Goal: Find specific page/section: Find specific page/section

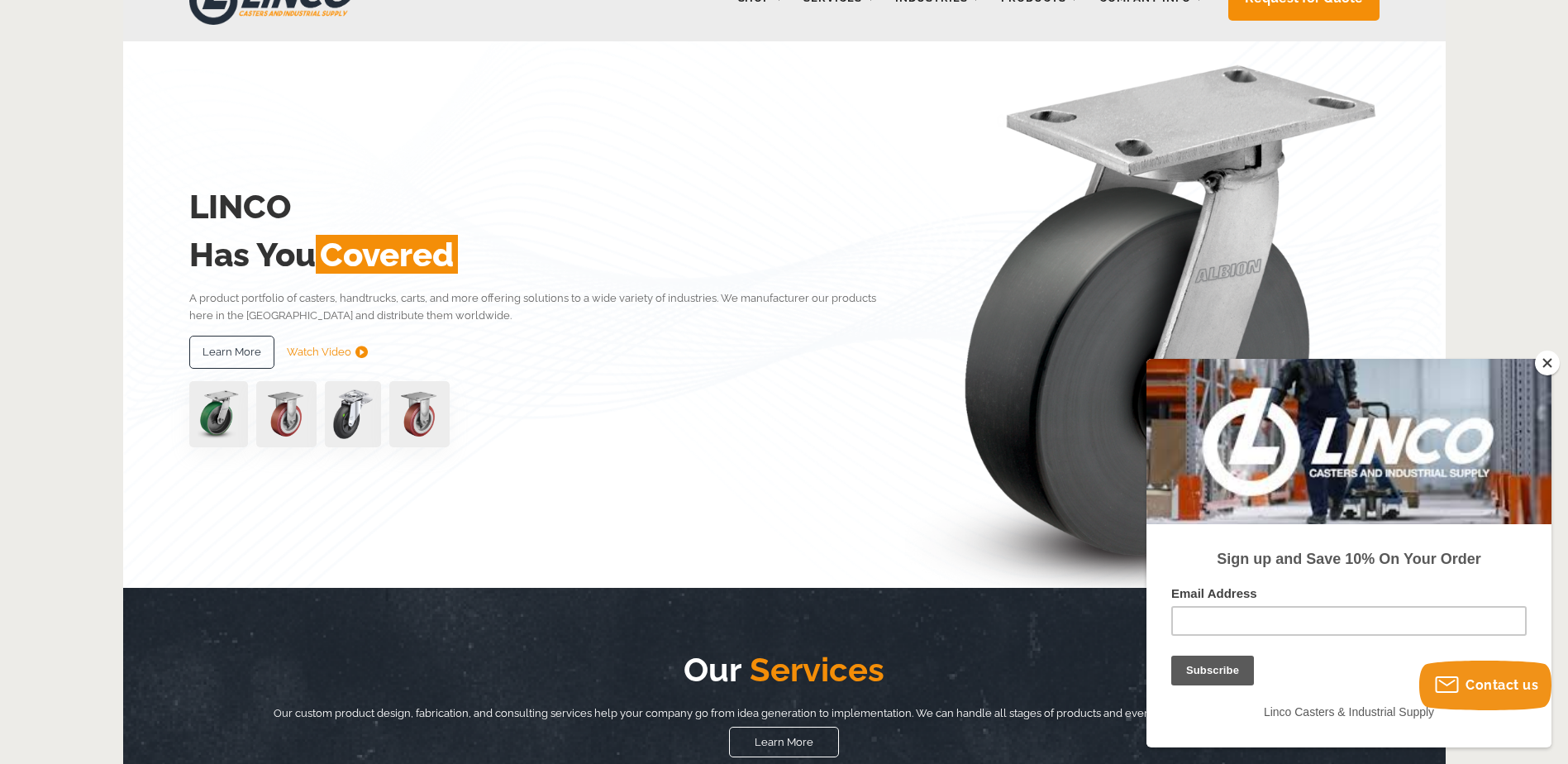
scroll to position [138, 0]
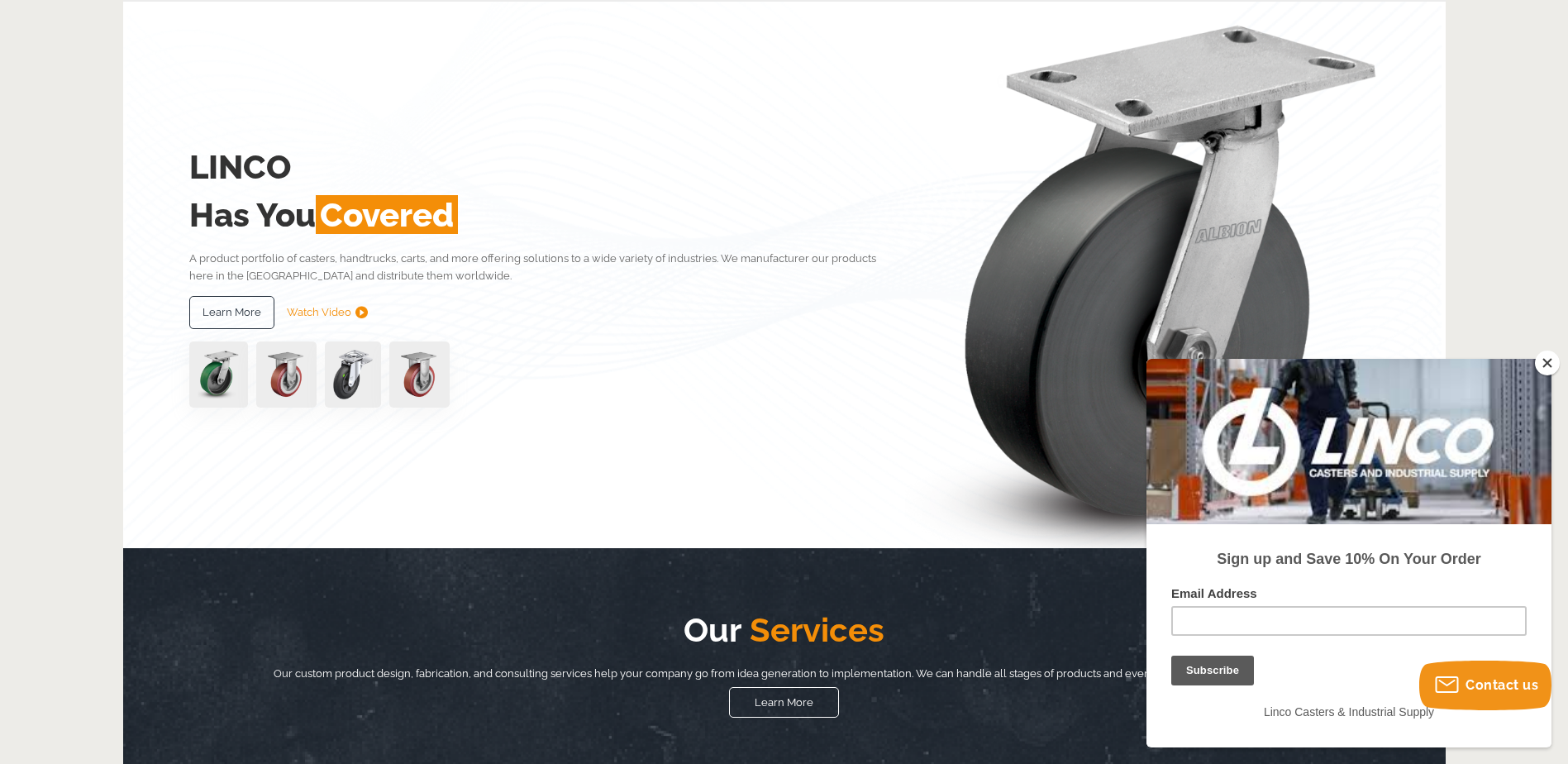
click at [1546, 367] on button "Close" at bounding box center [1548, 363] width 25 height 25
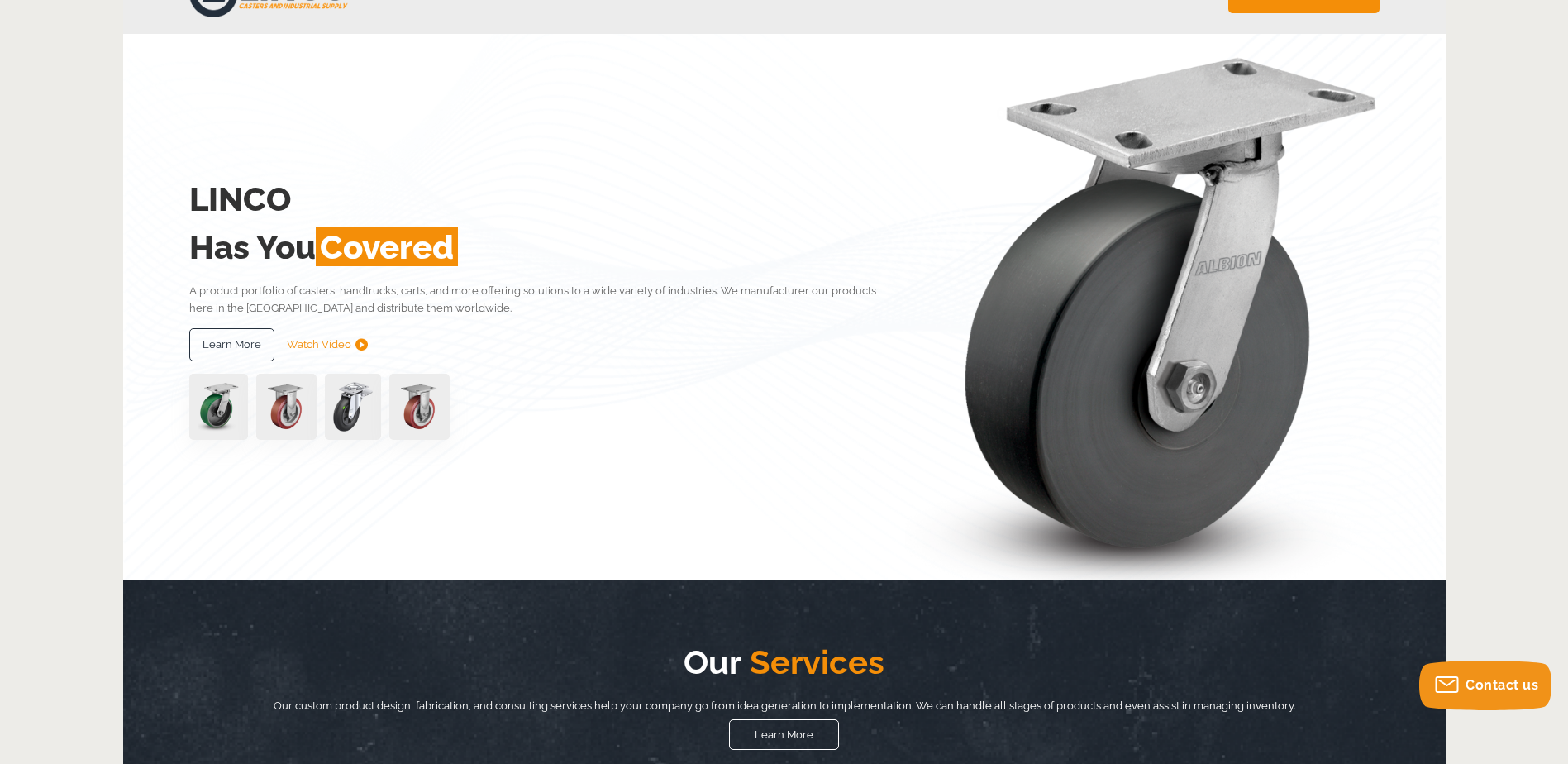
scroll to position [0, 0]
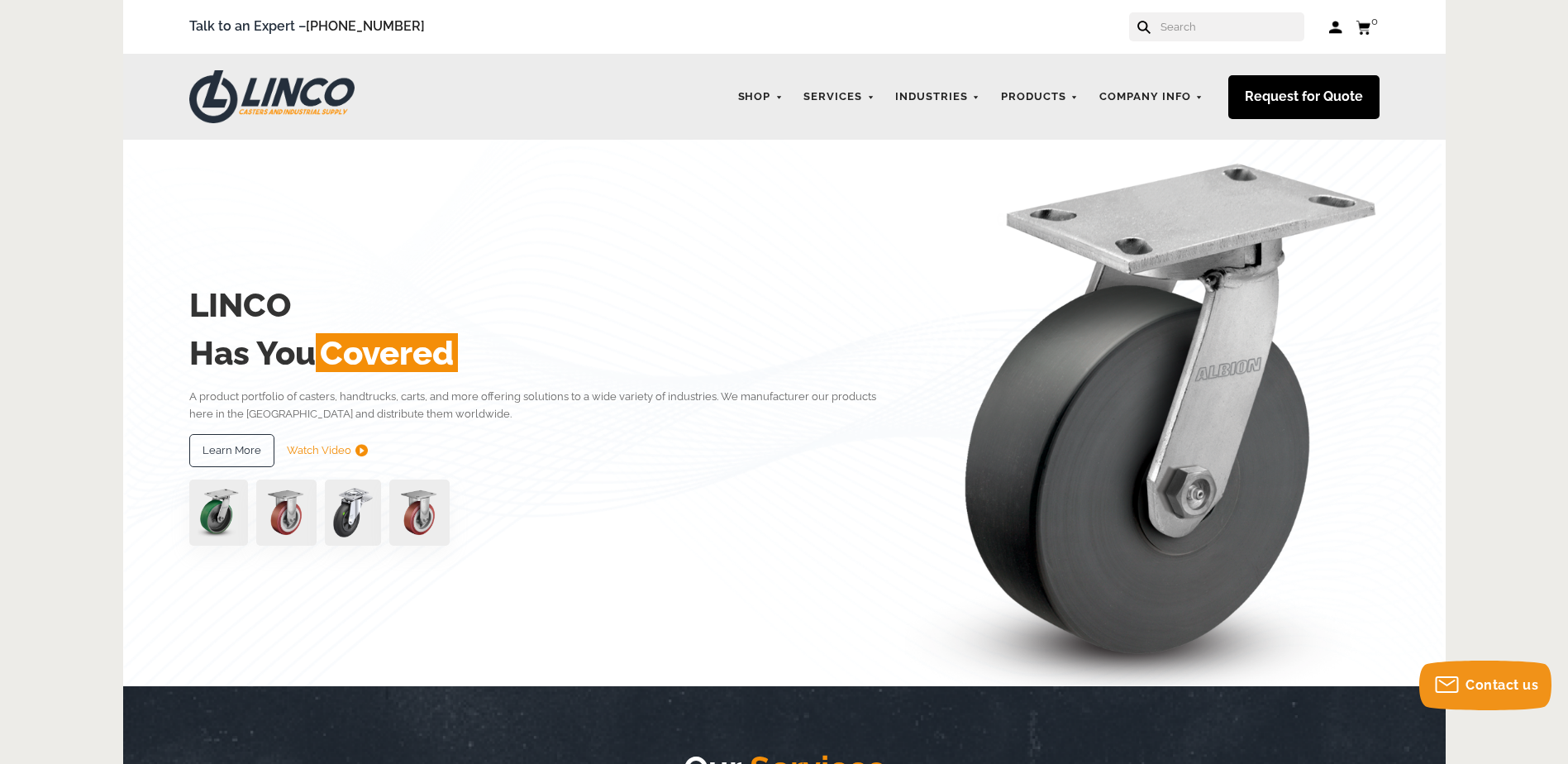
click at [1342, 93] on link "Request for Quote" at bounding box center [1304, 97] width 151 height 44
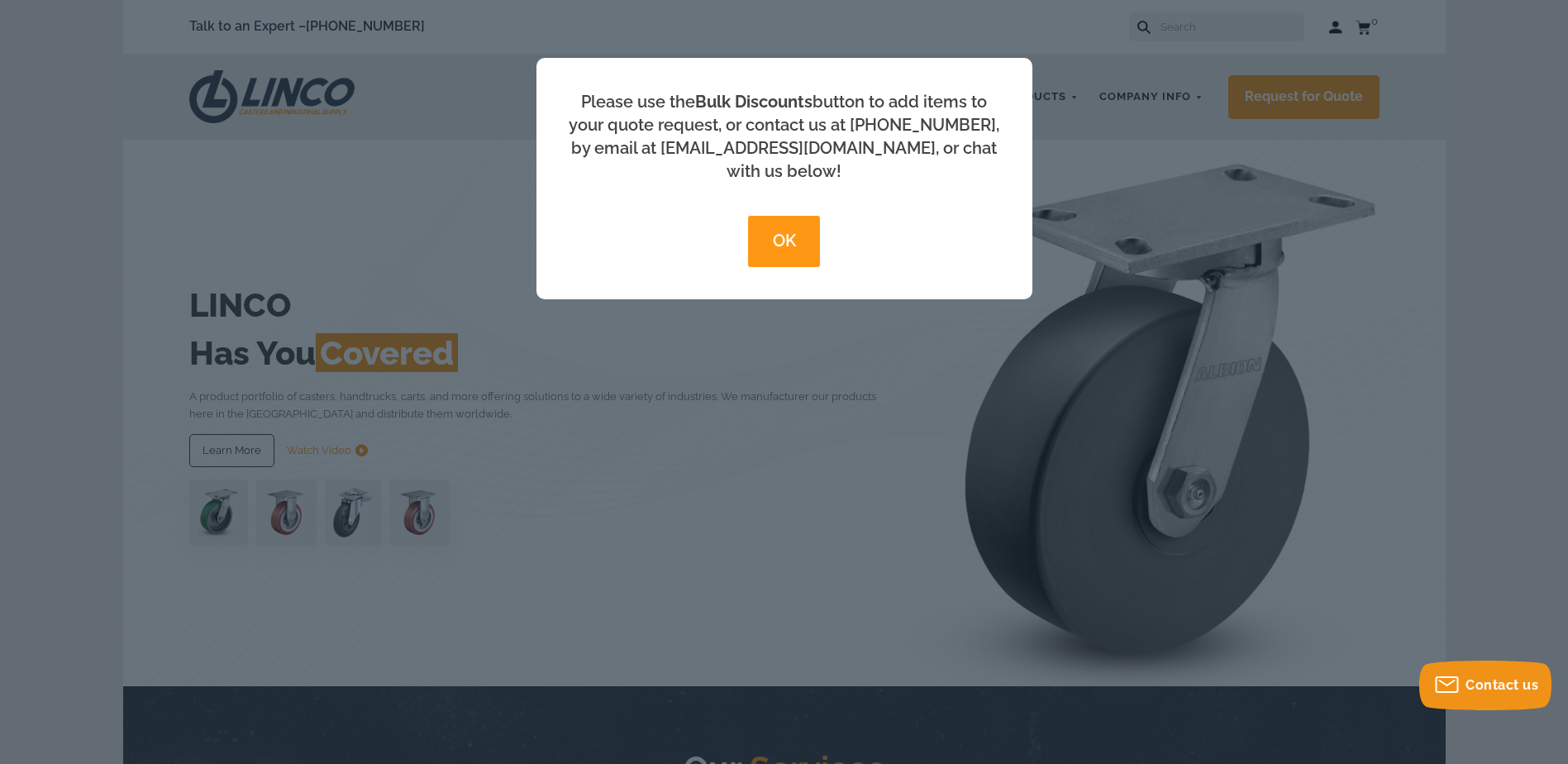
click at [772, 216] on button "OK" at bounding box center [784, 242] width 72 height 52
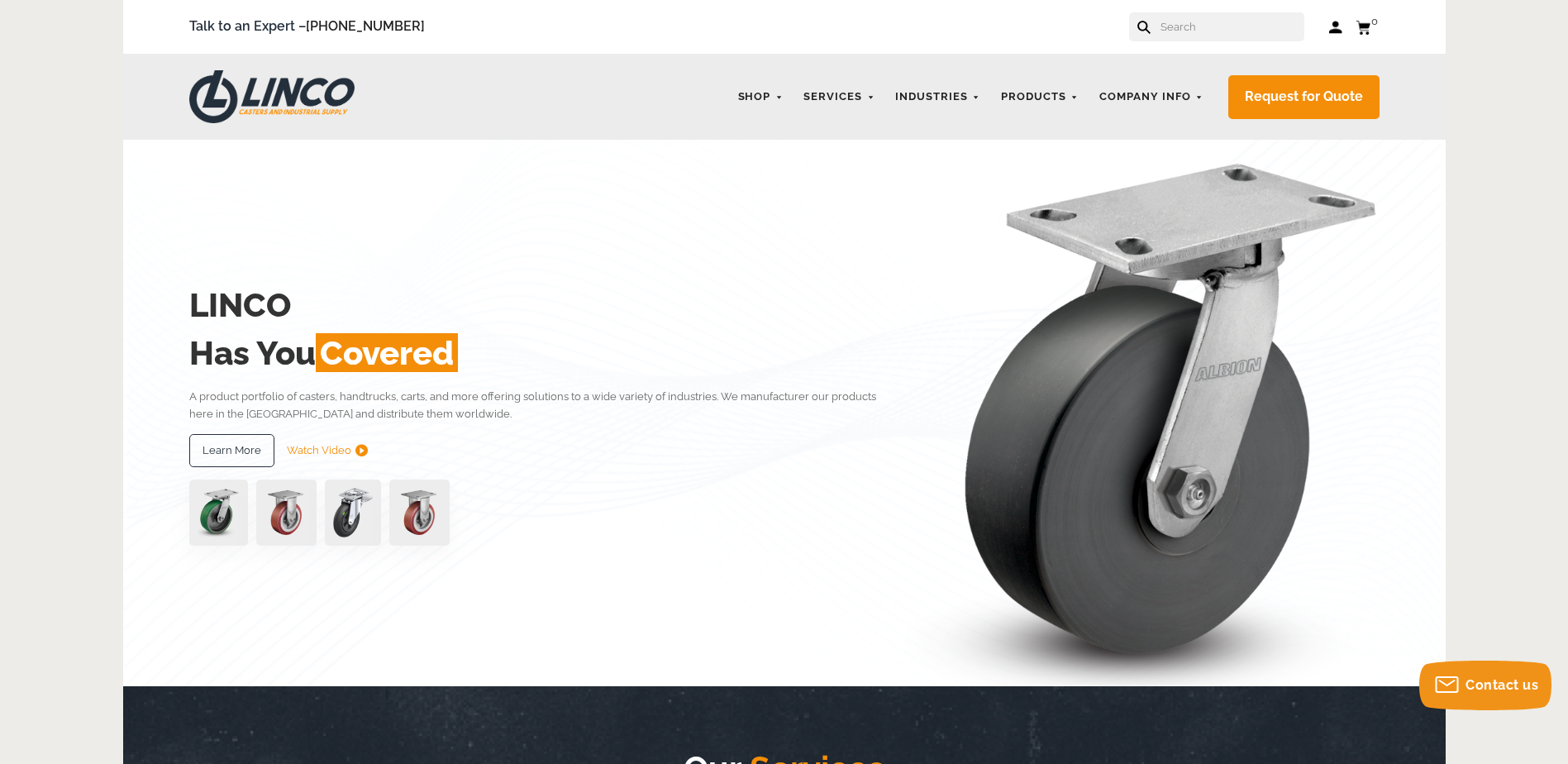
click at [1227, 7] on div "Talk to an Expert – [PHONE_NUMBER] Log in Cart 0 Your Cart Your cart is empty" at bounding box center [784, 27] width 1323 height 54
click at [1220, 19] on input "text" at bounding box center [1231, 27] width 145 height 29
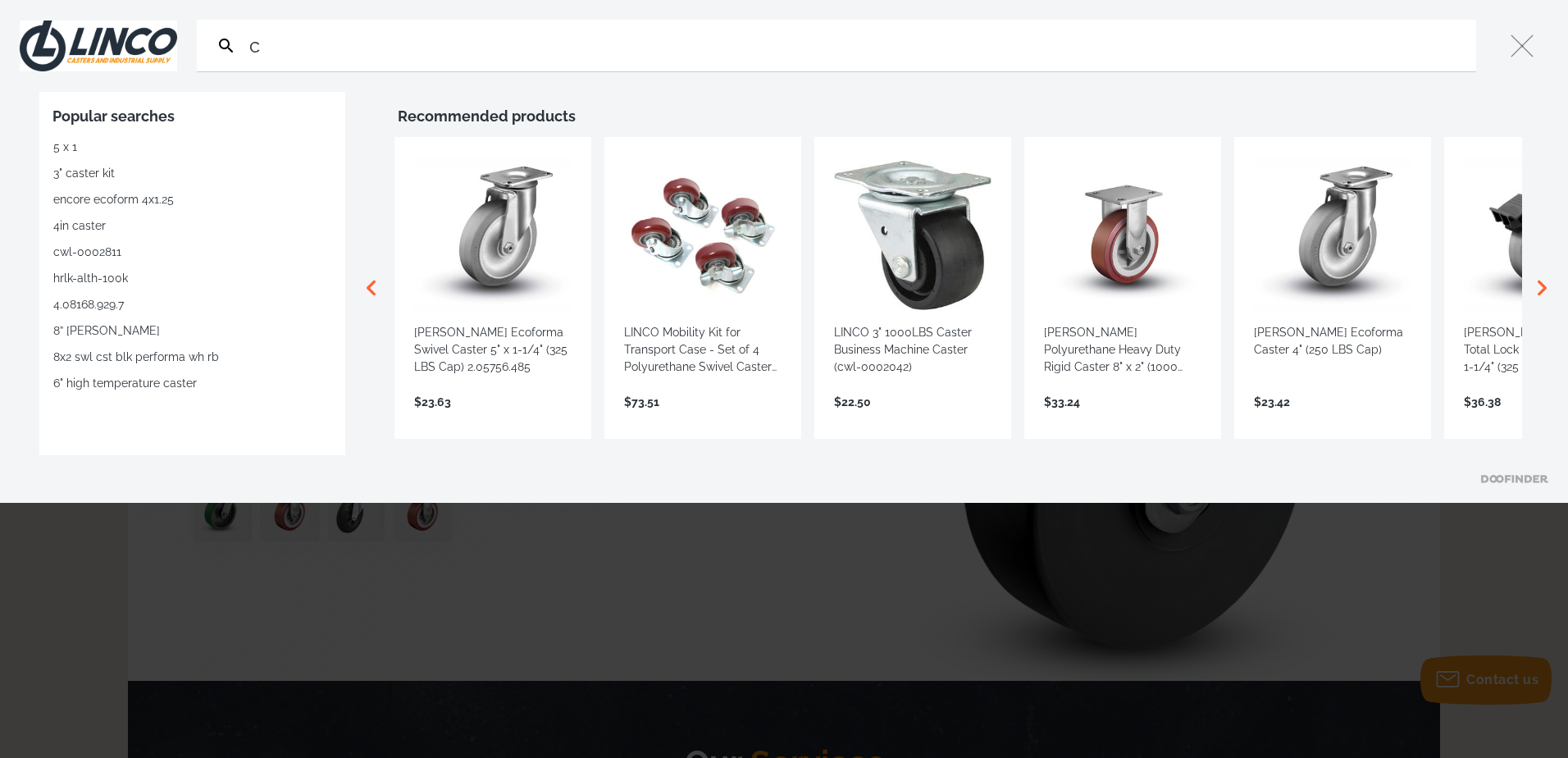
type input "c"
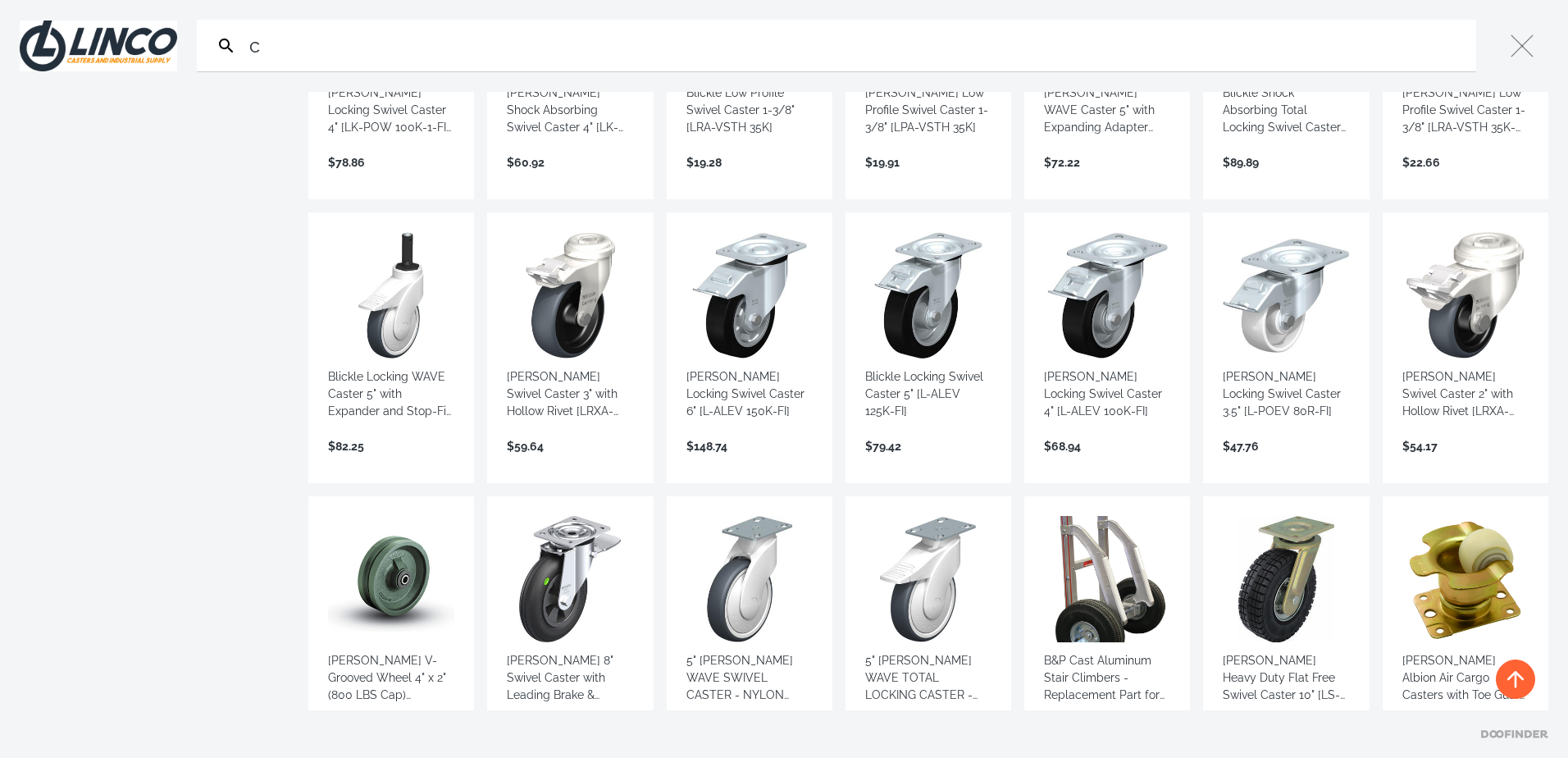
scroll to position [821, 0]
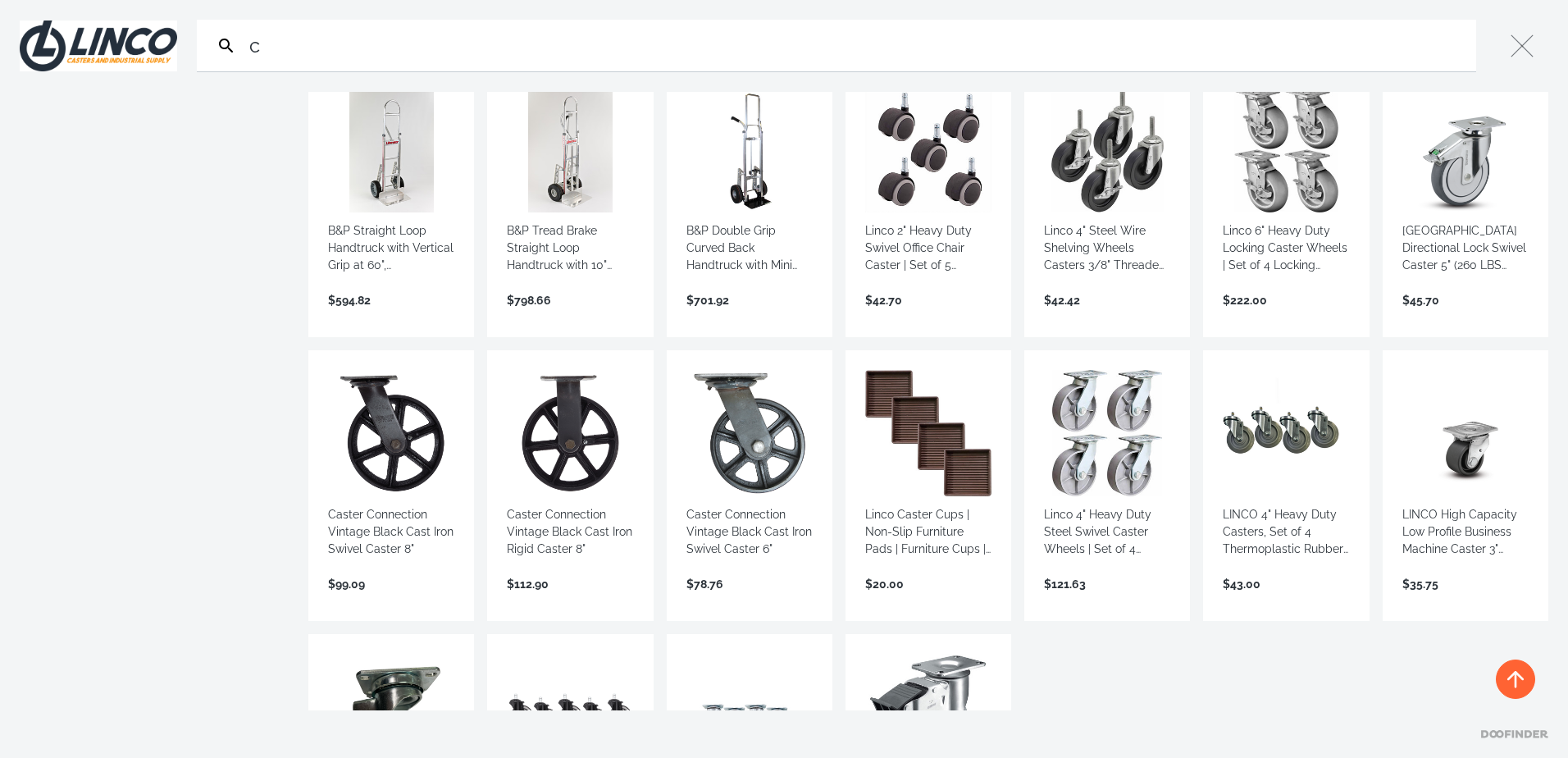
scroll to position [1914, 0]
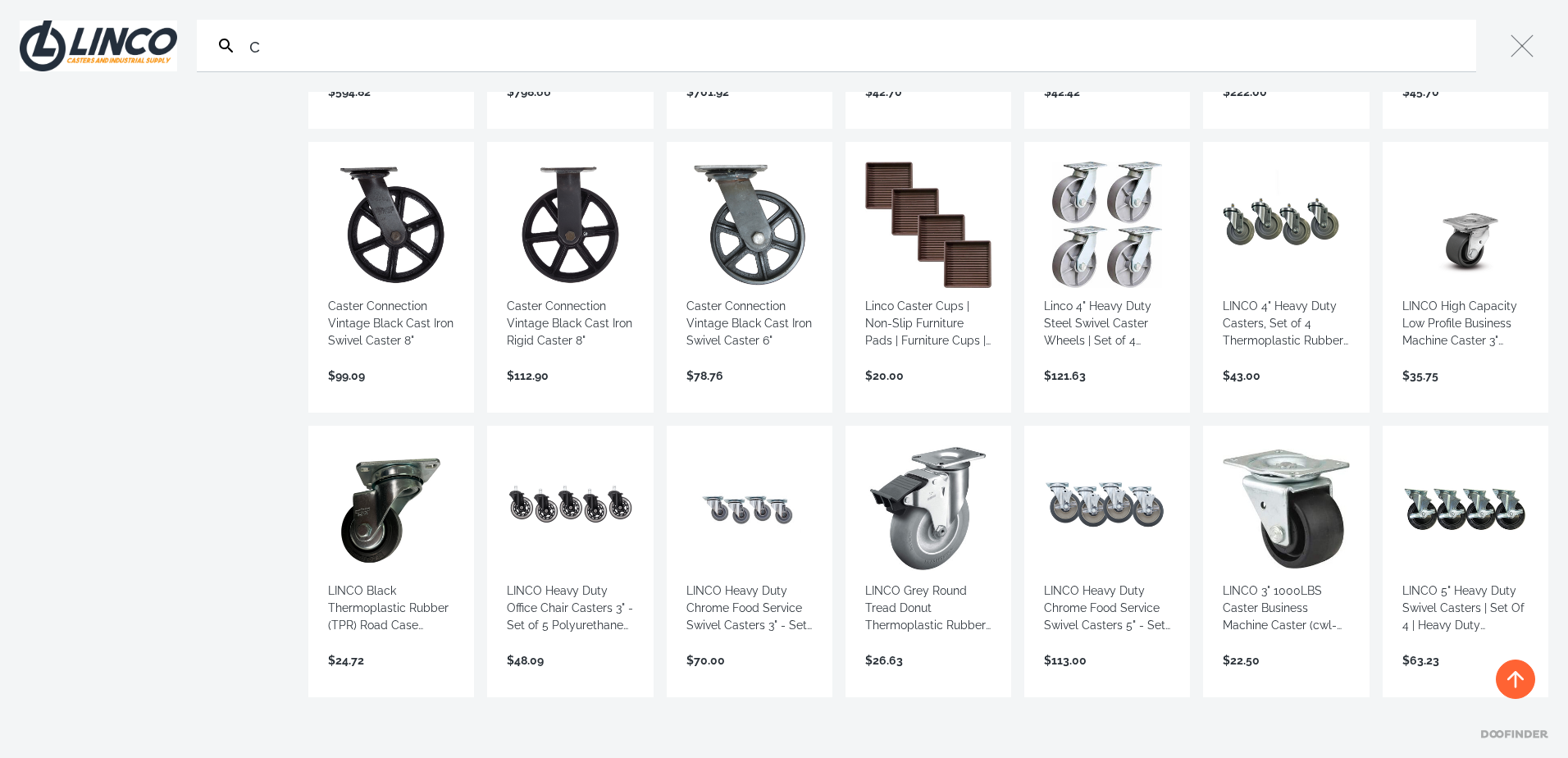
scroll to position [2051, 0]
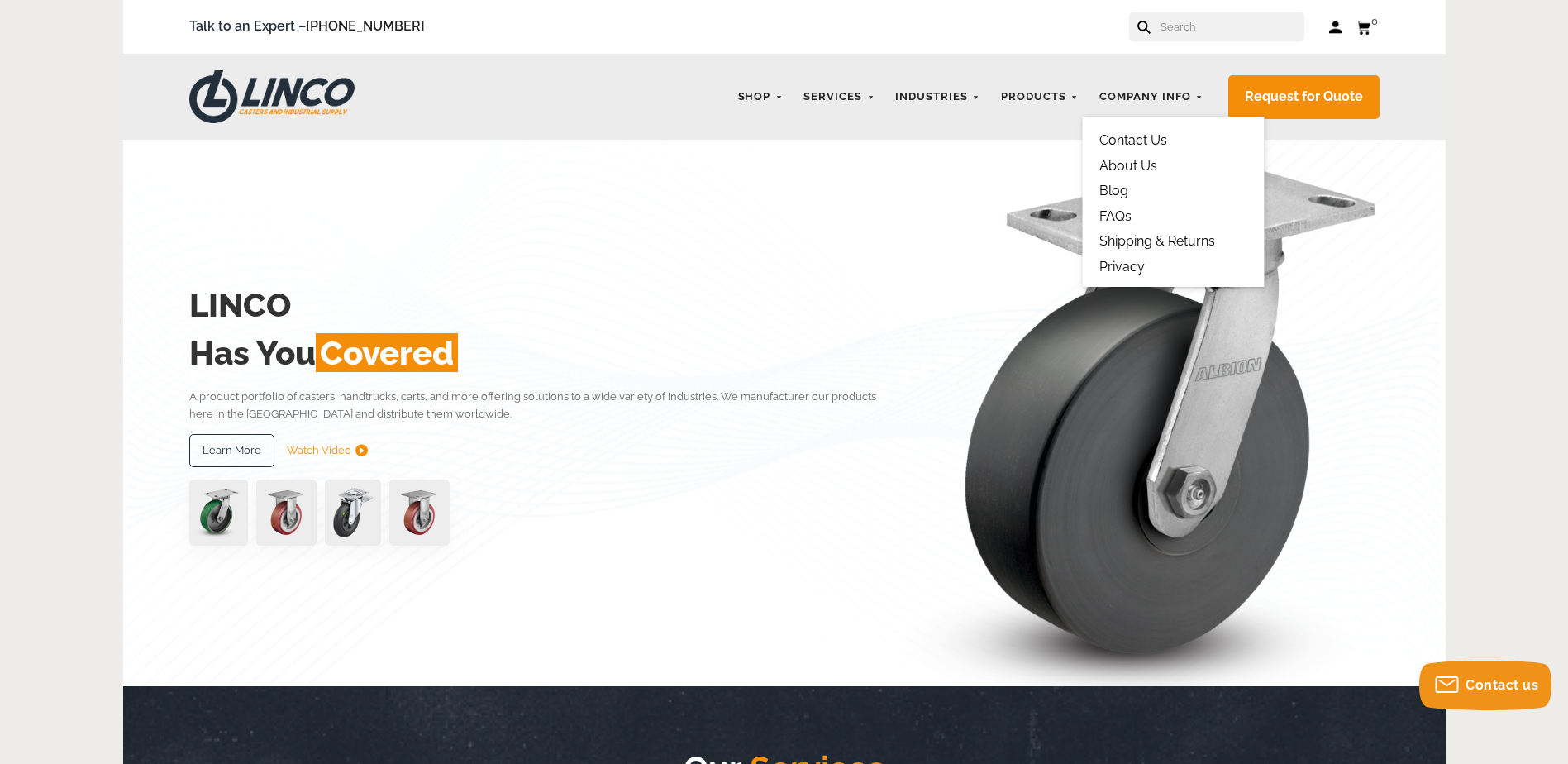
click at [1132, 140] on link "Contact Us" at bounding box center [1133, 140] width 68 height 16
